Goal: Information Seeking & Learning: Check status

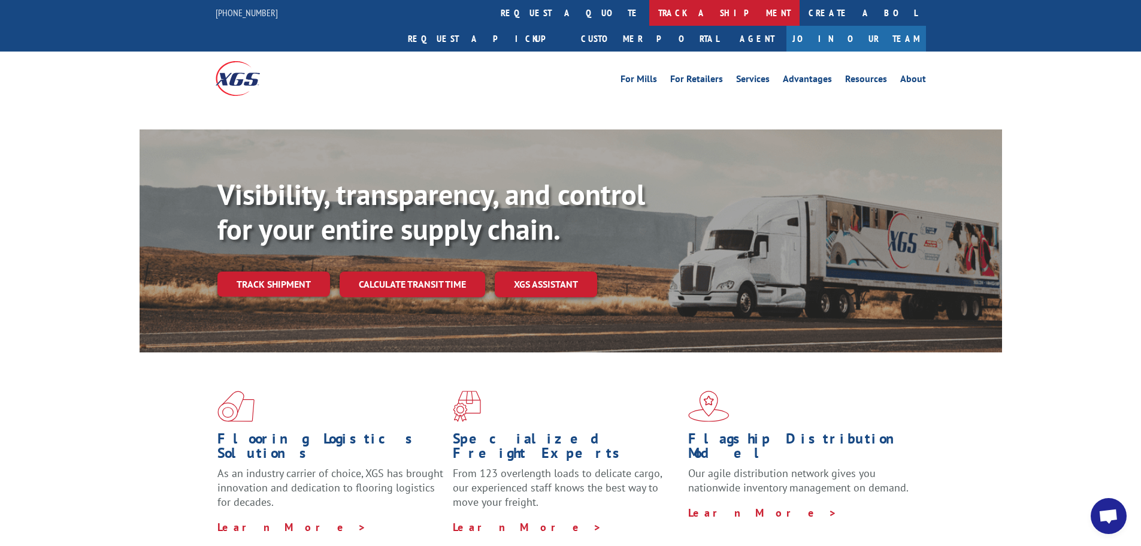
click at [649, 13] on link "track a shipment" at bounding box center [724, 13] width 150 height 26
click at [649, 23] on link "track a shipment" at bounding box center [724, 13] width 150 height 26
click at [649, 11] on link "track a shipment" at bounding box center [724, 13] width 150 height 26
click at [649, 14] on link "track a shipment" at bounding box center [724, 13] width 150 height 26
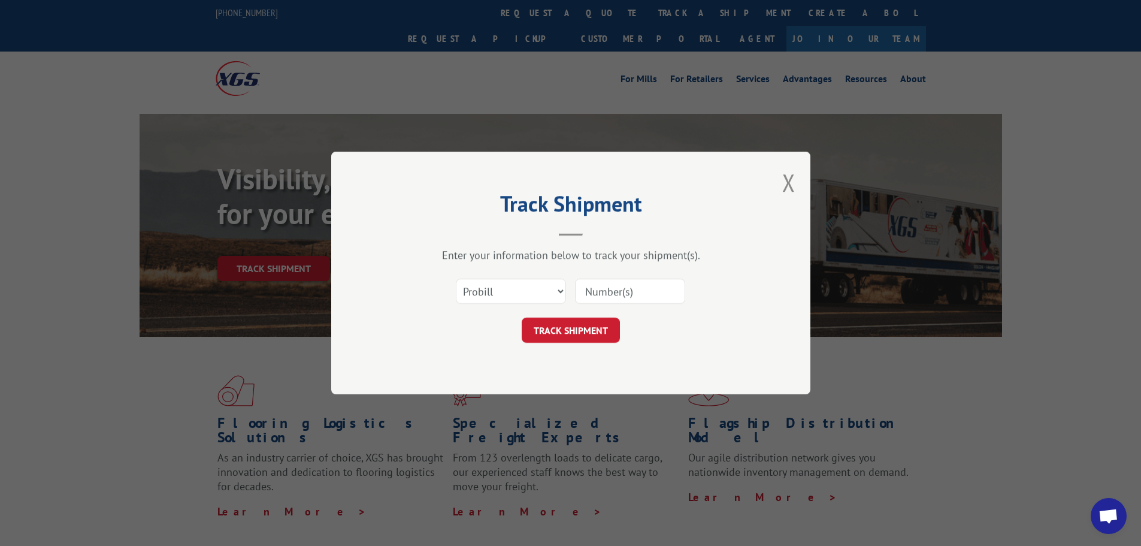
drag, startPoint x: 514, startPoint y: 284, endPoint x: 521, endPoint y: 293, distance: 11.5
click at [514, 284] on select "Select category... Probill BOL PO" at bounding box center [511, 290] width 110 height 25
select select "bol"
click at [456, 278] on select "Select category... Probill BOL PO" at bounding box center [511, 290] width 110 height 25
click at [637, 293] on input at bounding box center [630, 290] width 110 height 25
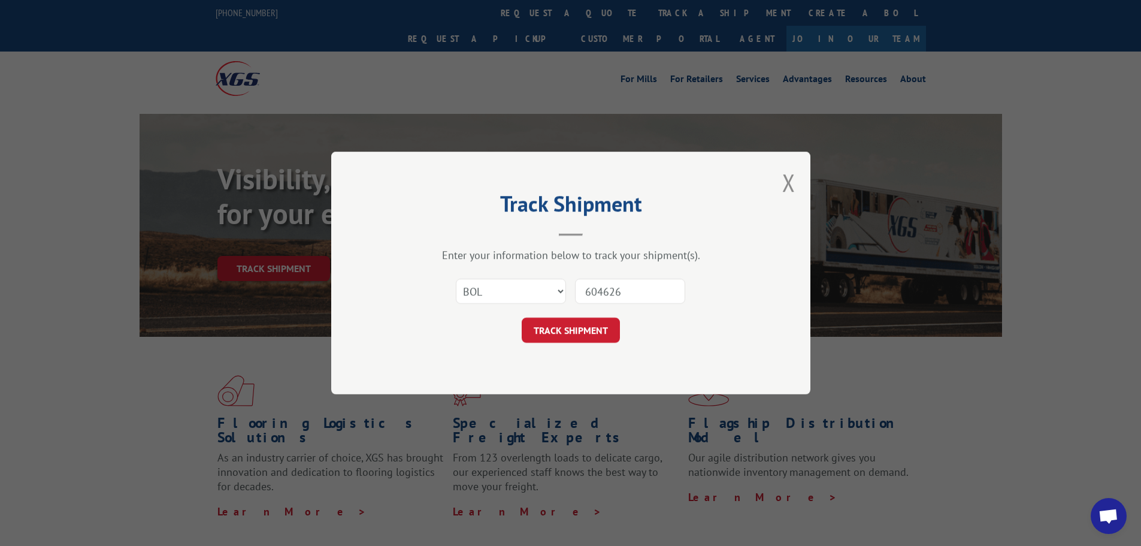
type input "6046263"
click button "TRACK SHIPMENT" at bounding box center [571, 329] width 98 height 25
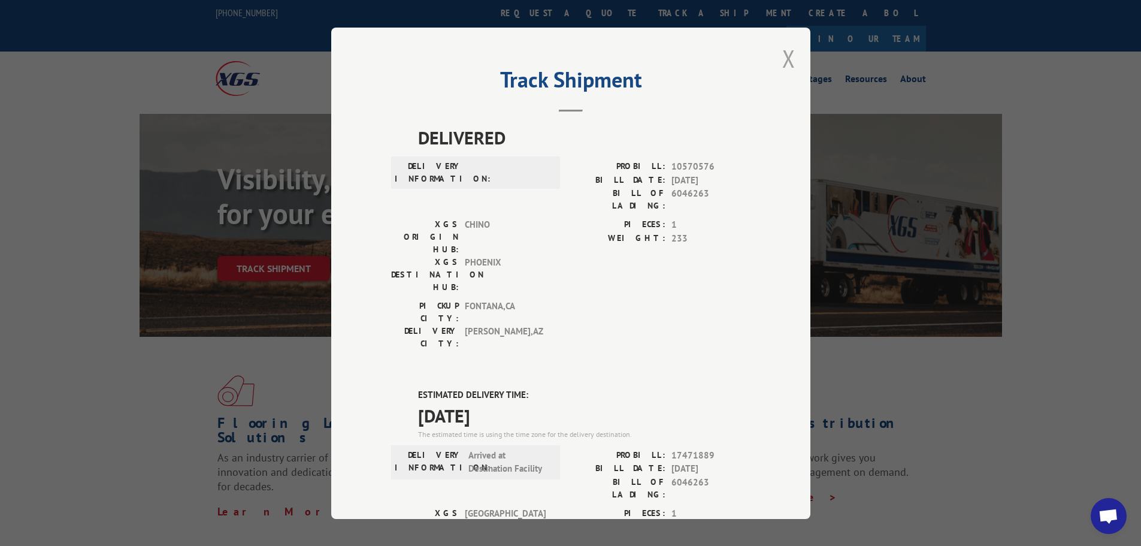
click at [788, 70] on button "Close modal" at bounding box center [788, 59] width 13 height 32
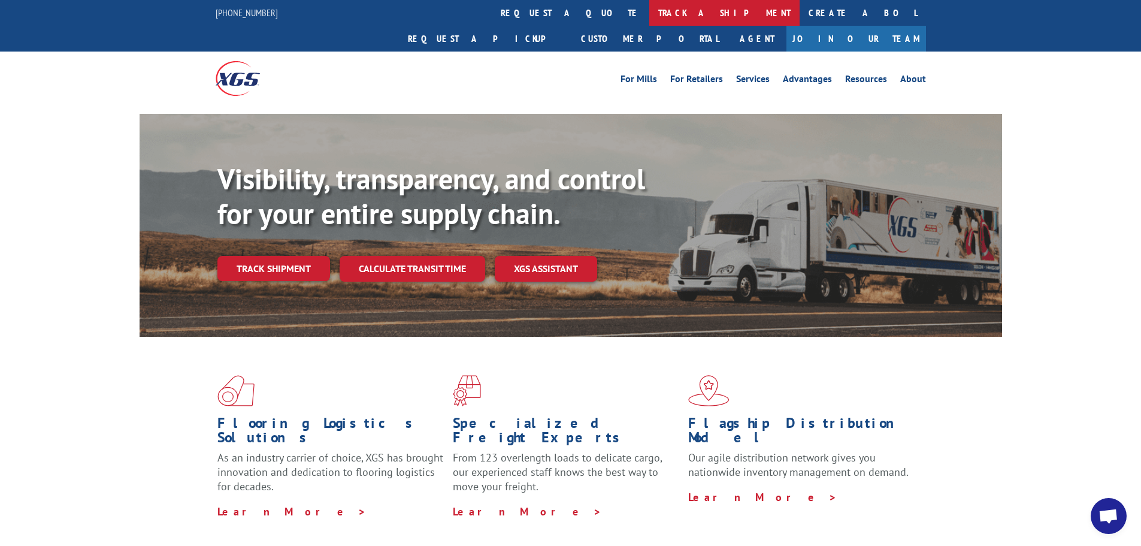
click at [649, 8] on link "track a shipment" at bounding box center [724, 13] width 150 height 26
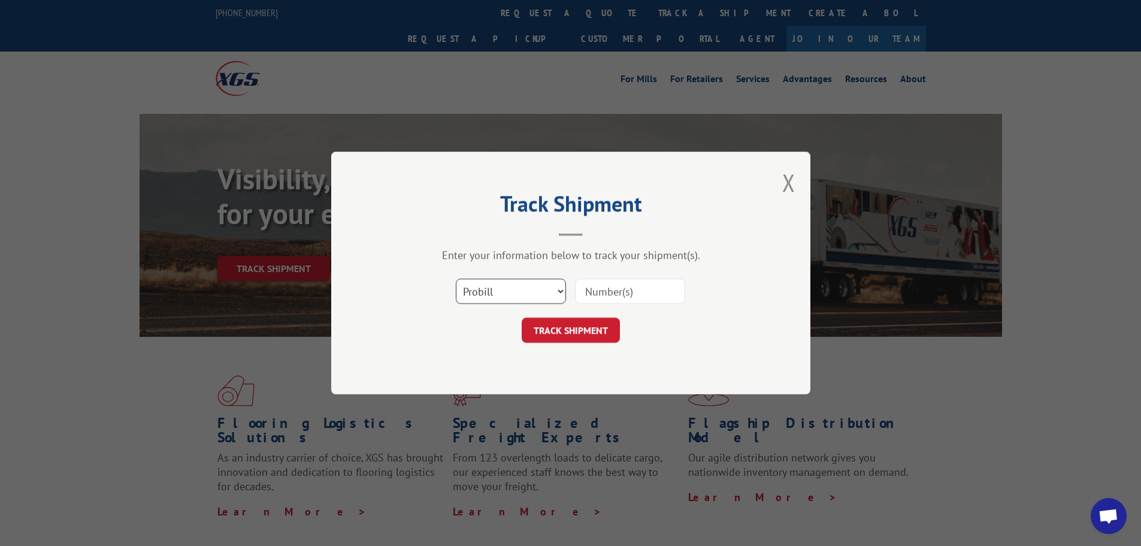
click at [515, 293] on select "Select category... Probill BOL PO" at bounding box center [511, 290] width 110 height 25
select select "bol"
click at [456, 278] on select "Select category... Probill BOL PO" at bounding box center [511, 290] width 110 height 25
click at [643, 294] on input at bounding box center [630, 290] width 110 height 25
type input "6627348"
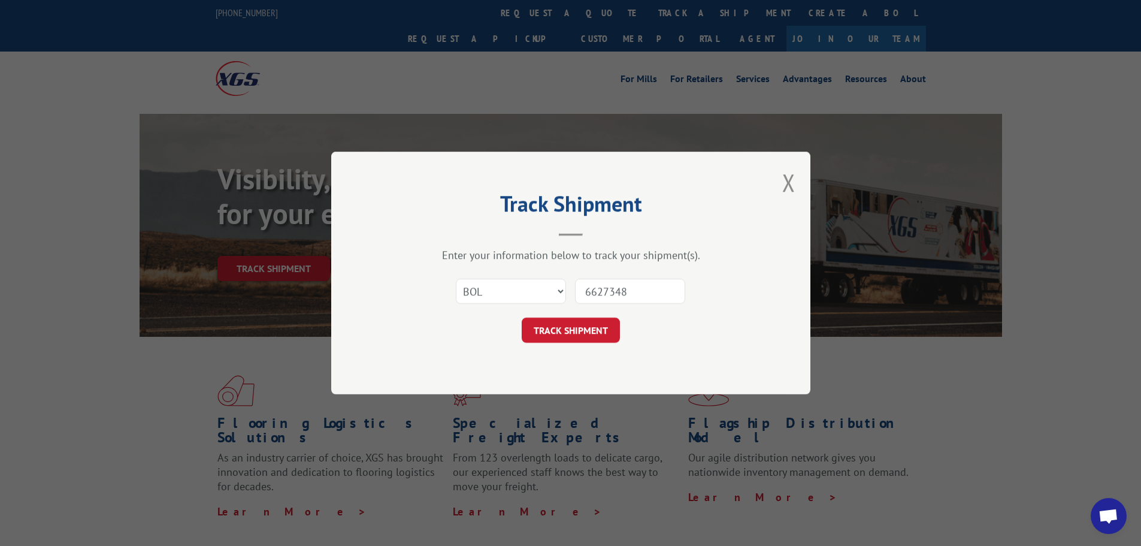
click button "TRACK SHIPMENT" at bounding box center [571, 329] width 98 height 25
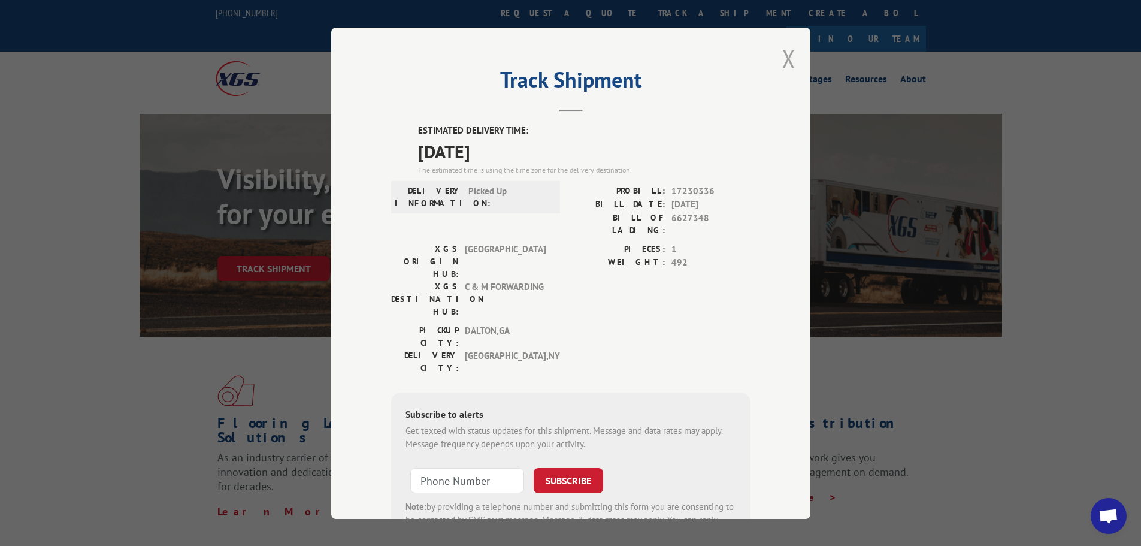
click at [782, 51] on button "Close modal" at bounding box center [788, 59] width 13 height 32
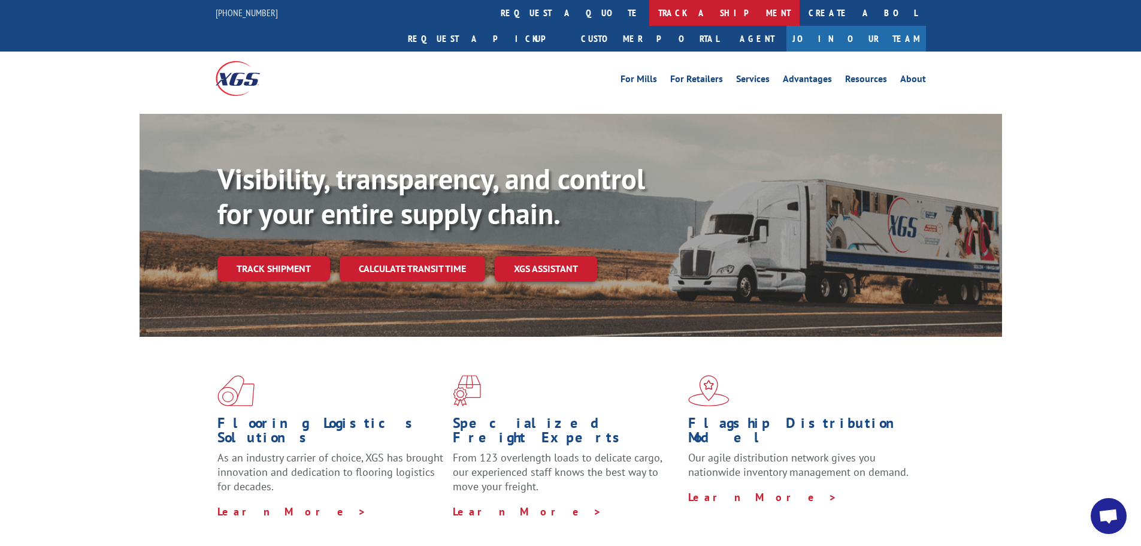
click at [649, 14] on link "track a shipment" at bounding box center [724, 13] width 150 height 26
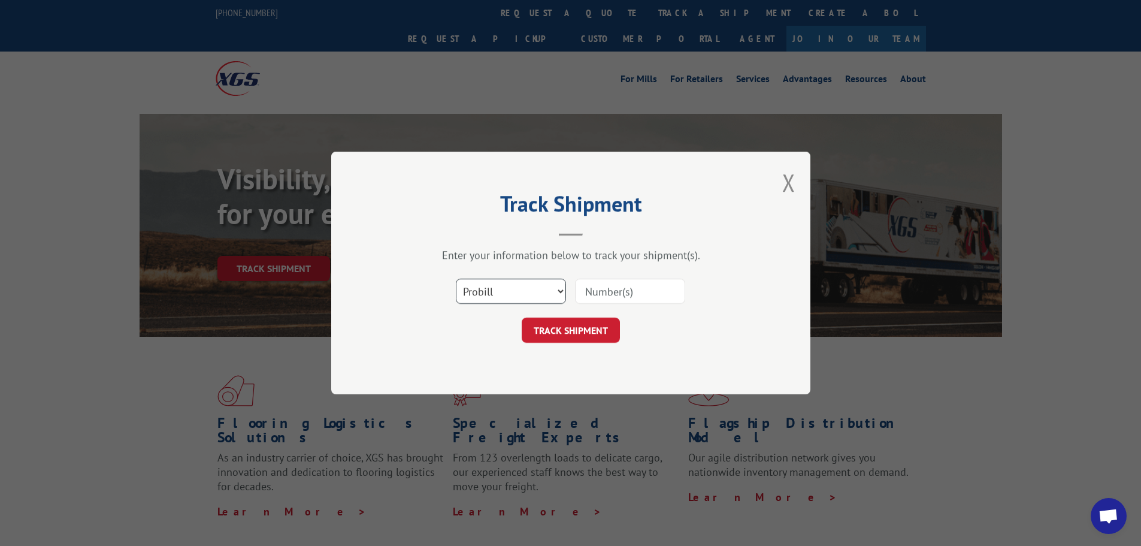
click at [531, 286] on select "Select category... Probill BOL PO" at bounding box center [511, 290] width 110 height 25
select select "bol"
click at [456, 278] on select "Select category... Probill BOL PO" at bounding box center [511, 290] width 110 height 25
click at [617, 290] on input at bounding box center [630, 290] width 110 height 25
type input "3376935"
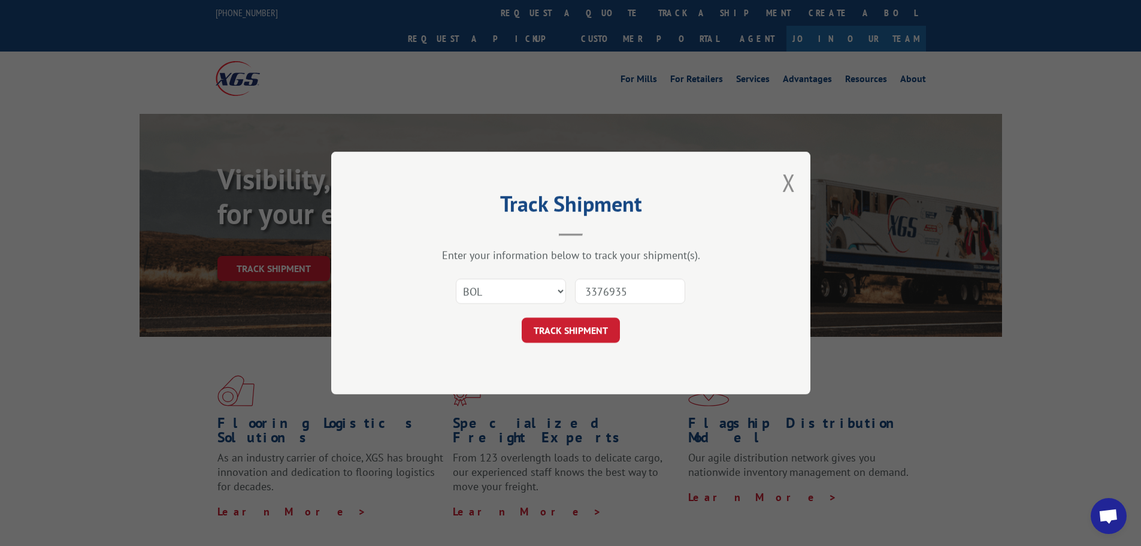
click button "TRACK SHIPMENT" at bounding box center [571, 329] width 98 height 25
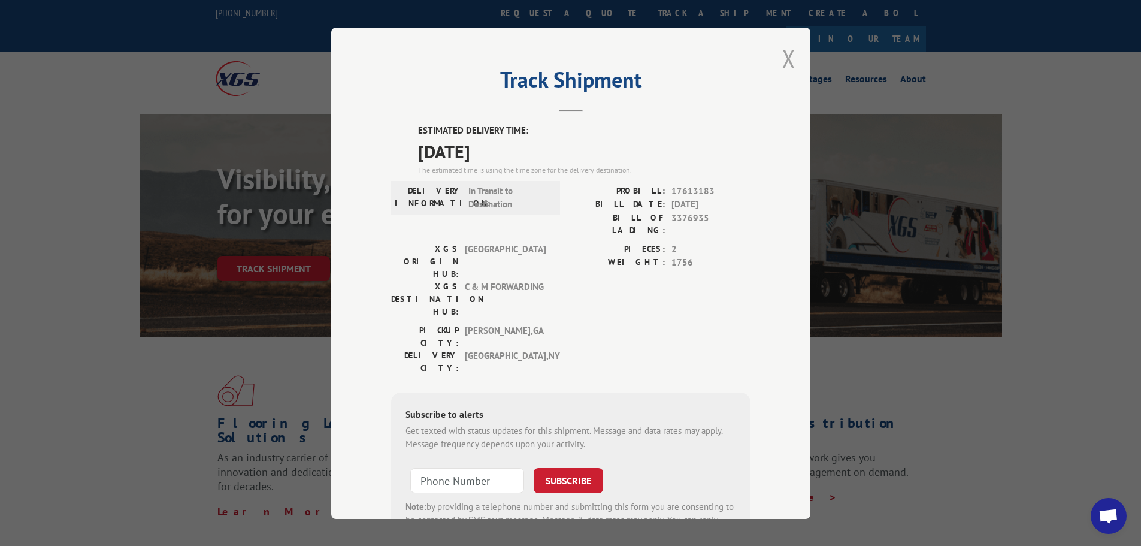
click at [785, 53] on button "Close modal" at bounding box center [788, 59] width 13 height 32
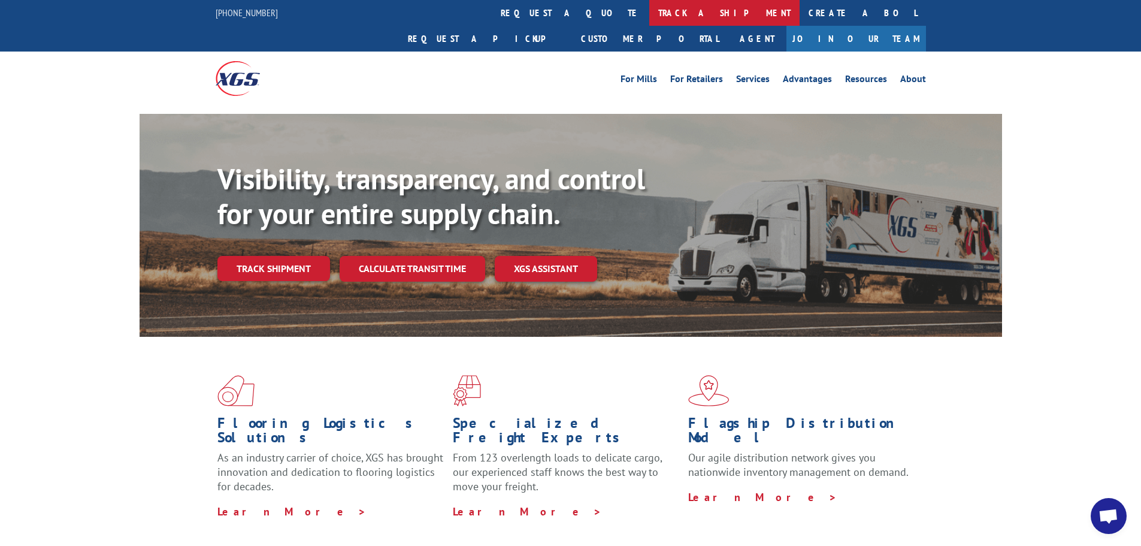
click at [649, 13] on link "track a shipment" at bounding box center [724, 13] width 150 height 26
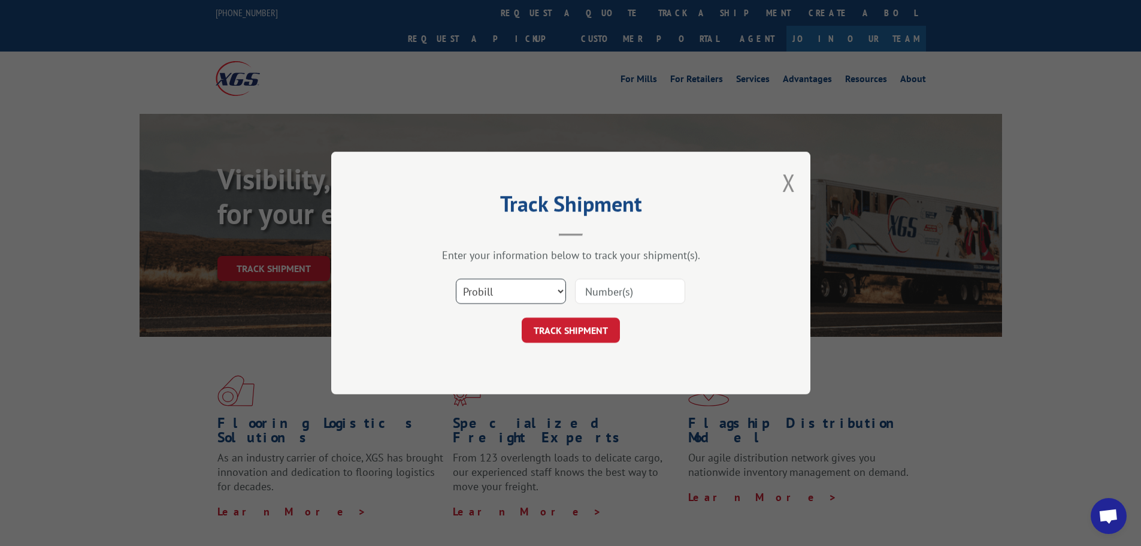
click at [519, 285] on select "Select category... Probill BOL PO" at bounding box center [511, 290] width 110 height 25
select select "bol"
click at [456, 278] on select "Select category... Probill BOL PO" at bounding box center [511, 290] width 110 height 25
click at [637, 296] on input at bounding box center [630, 290] width 110 height 25
type input "6082187"
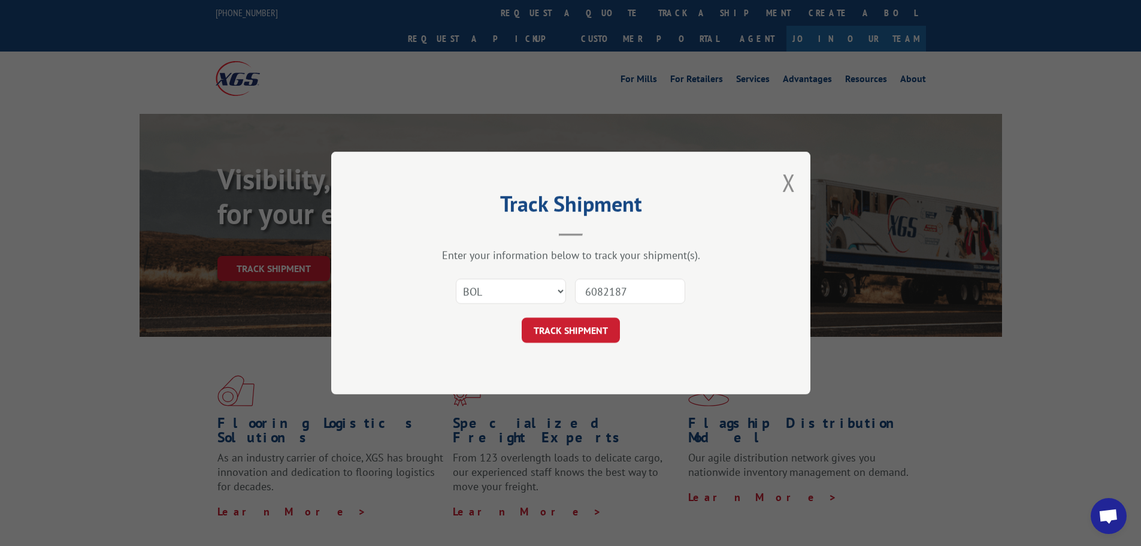
click button "TRACK SHIPMENT" at bounding box center [571, 329] width 98 height 25
